Goal: Task Accomplishment & Management: Manage account settings

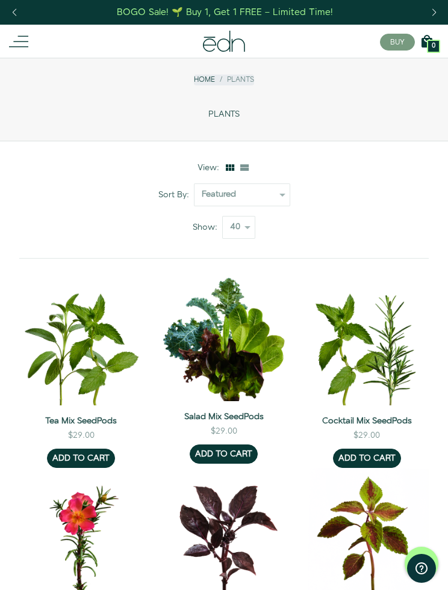
click at [23, 44] on icon at bounding box center [18, 41] width 19 height 19
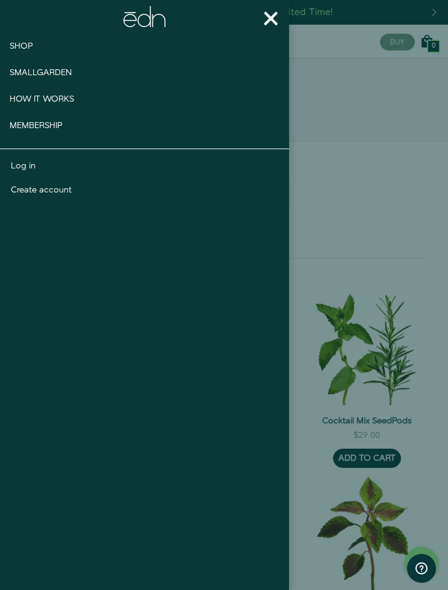
click at [26, 161] on link "Log in" at bounding box center [145, 166] width 268 height 12
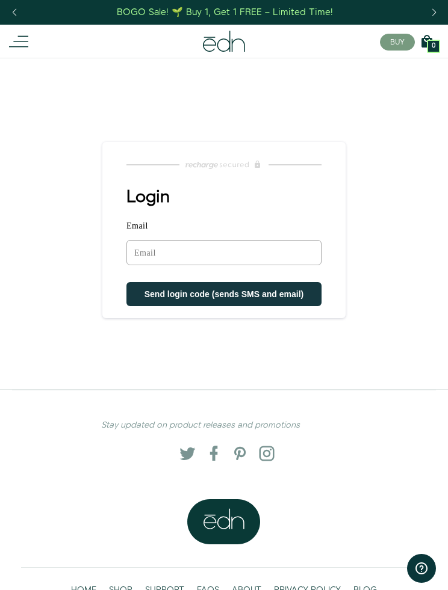
click at [197, 249] on input "Email" at bounding box center [223, 252] width 195 height 25
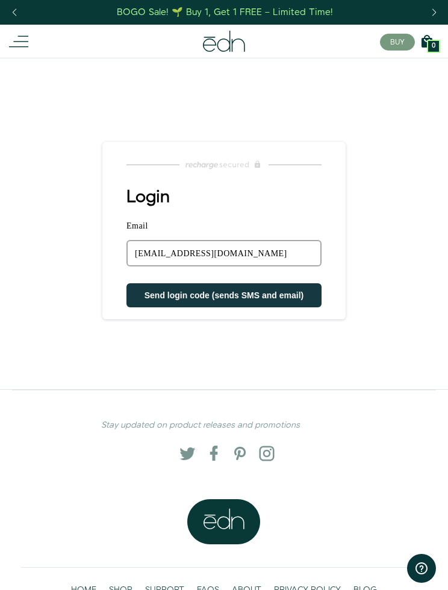
type input "[EMAIL_ADDRESS][DOMAIN_NAME]"
click at [246, 295] on span "Send login code (sends SMS and email)" at bounding box center [223, 296] width 159 height 10
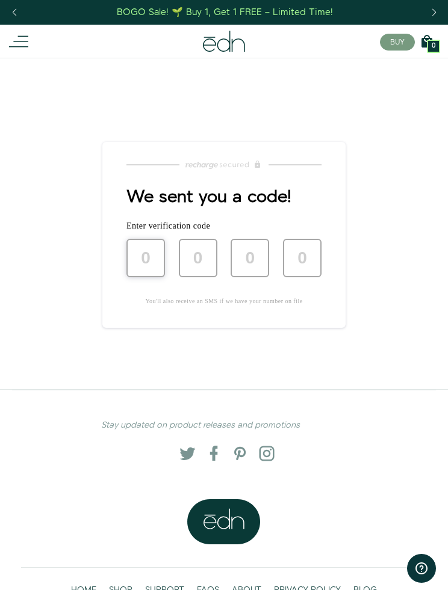
click at [147, 256] on input "text" at bounding box center [145, 258] width 39 height 39
type input "4"
type input "6"
type input "2"
type input "8"
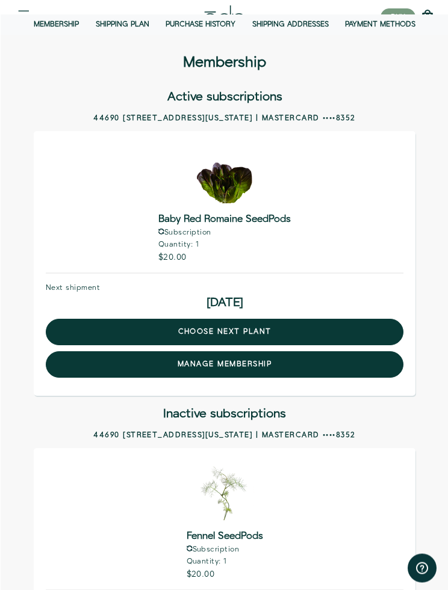
scroll to position [43, 0]
click at [242, 328] on link "choose next plant" at bounding box center [223, 332] width 357 height 26
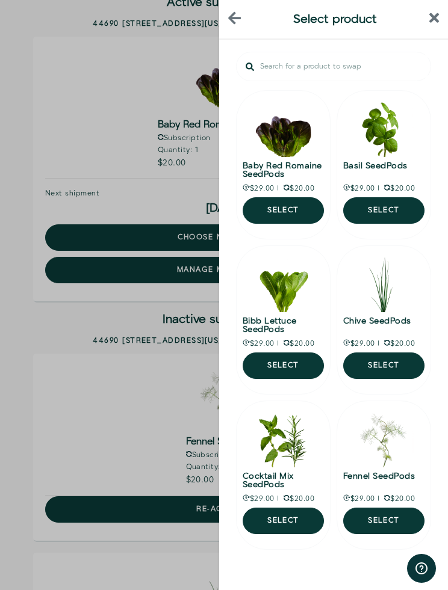
scroll to position [132, 0]
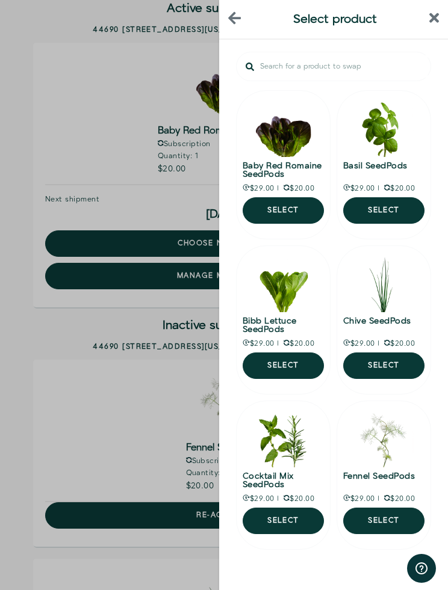
click at [404, 211] on button "Select" at bounding box center [383, 210] width 81 height 26
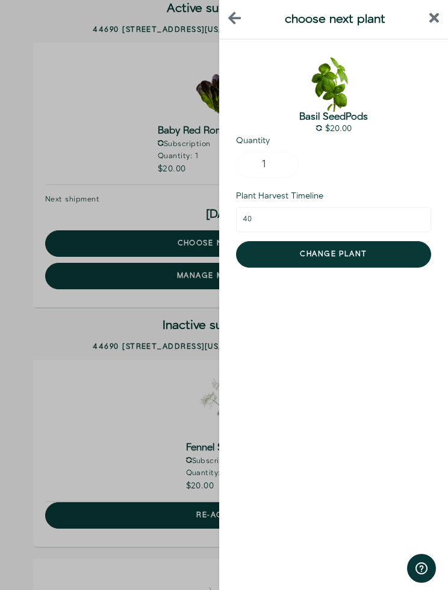
click at [438, 8] on header "choose next plant" at bounding box center [333, 20] width 229 height 40
click at [237, 14] on icon "back" at bounding box center [234, 18] width 13 height 14
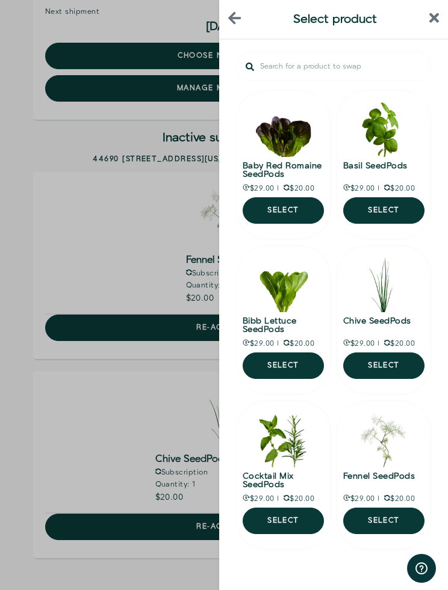
scroll to position [324, 0]
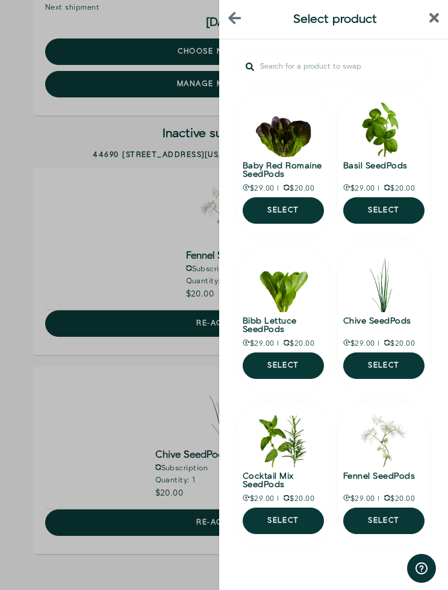
click at [369, 573] on button "next page" at bounding box center [358, 571] width 24 height 24
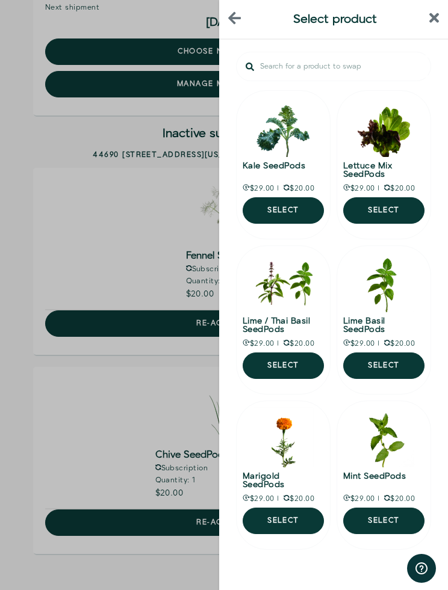
click at [363, 568] on button "next page" at bounding box center [359, 571] width 24 height 24
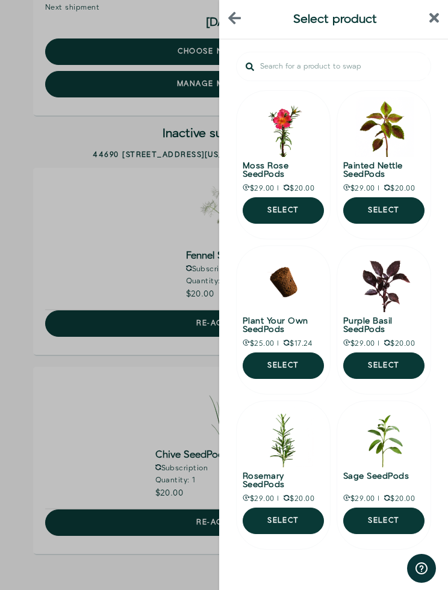
click at [359, 570] on icon "next page" at bounding box center [358, 571] width 5 height 9
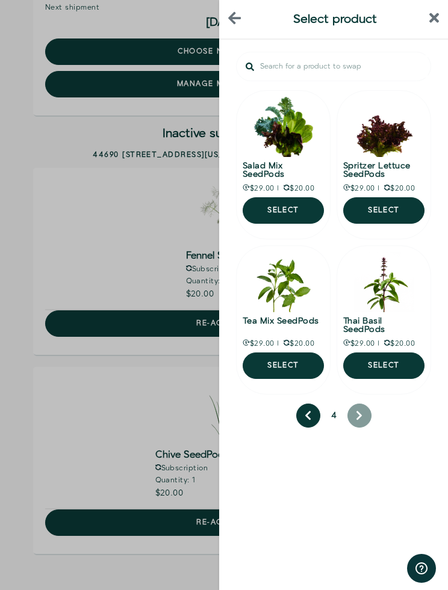
click at [316, 416] on button "previous page" at bounding box center [308, 416] width 24 height 24
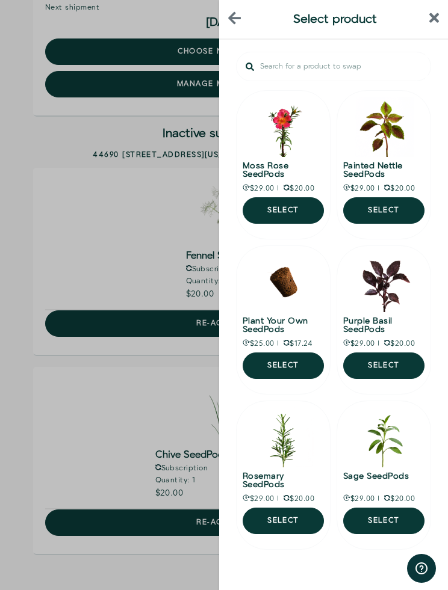
click at [311, 571] on icon "previous page" at bounding box center [308, 571] width 7 height 11
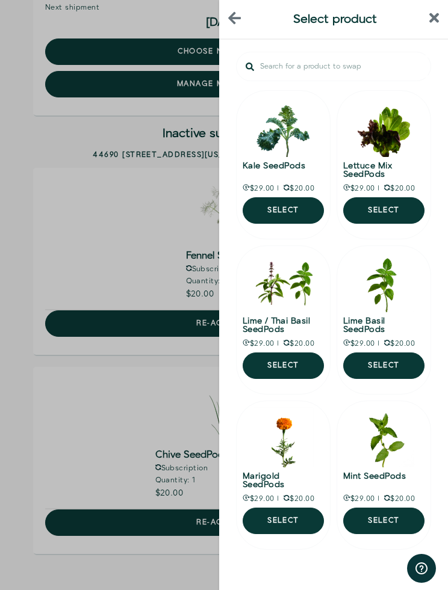
click at [388, 149] on img at bounding box center [384, 127] width 60 height 60
click at [397, 132] on img at bounding box center [384, 127] width 60 height 60
click at [388, 206] on button "Select" at bounding box center [383, 210] width 81 height 26
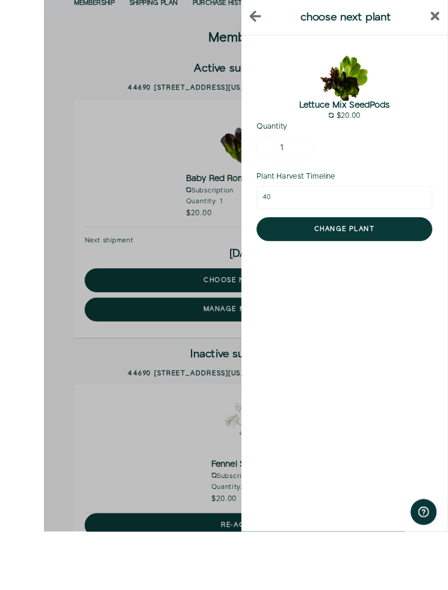
scroll to position [158, 0]
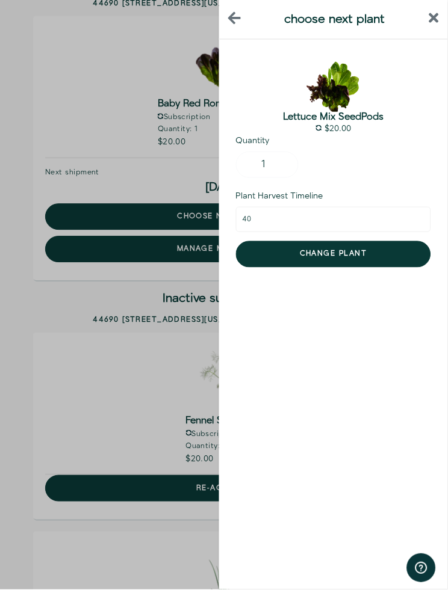
click at [339, 255] on button "Change plant" at bounding box center [333, 254] width 195 height 26
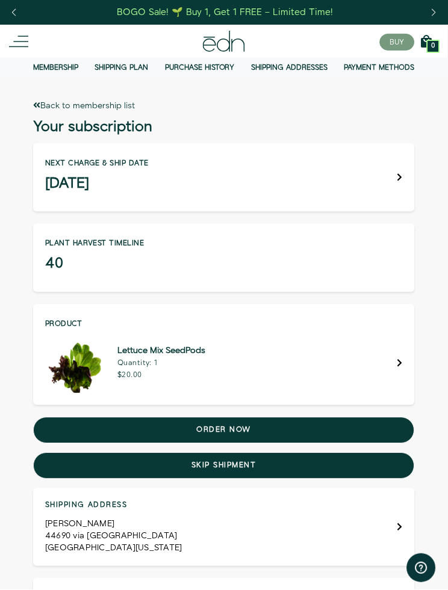
click at [403, 173] on div "Next charge & ship date September 23" at bounding box center [224, 177] width 382 height 69
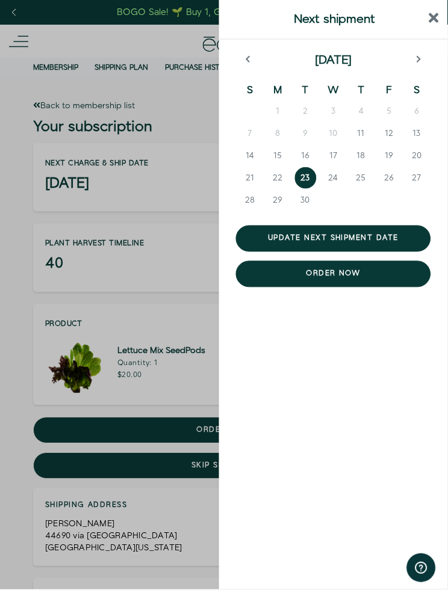
click at [436, 16] on icon "close sidebar" at bounding box center [434, 18] width 10 height 10
